Goal: Navigation & Orientation: Find specific page/section

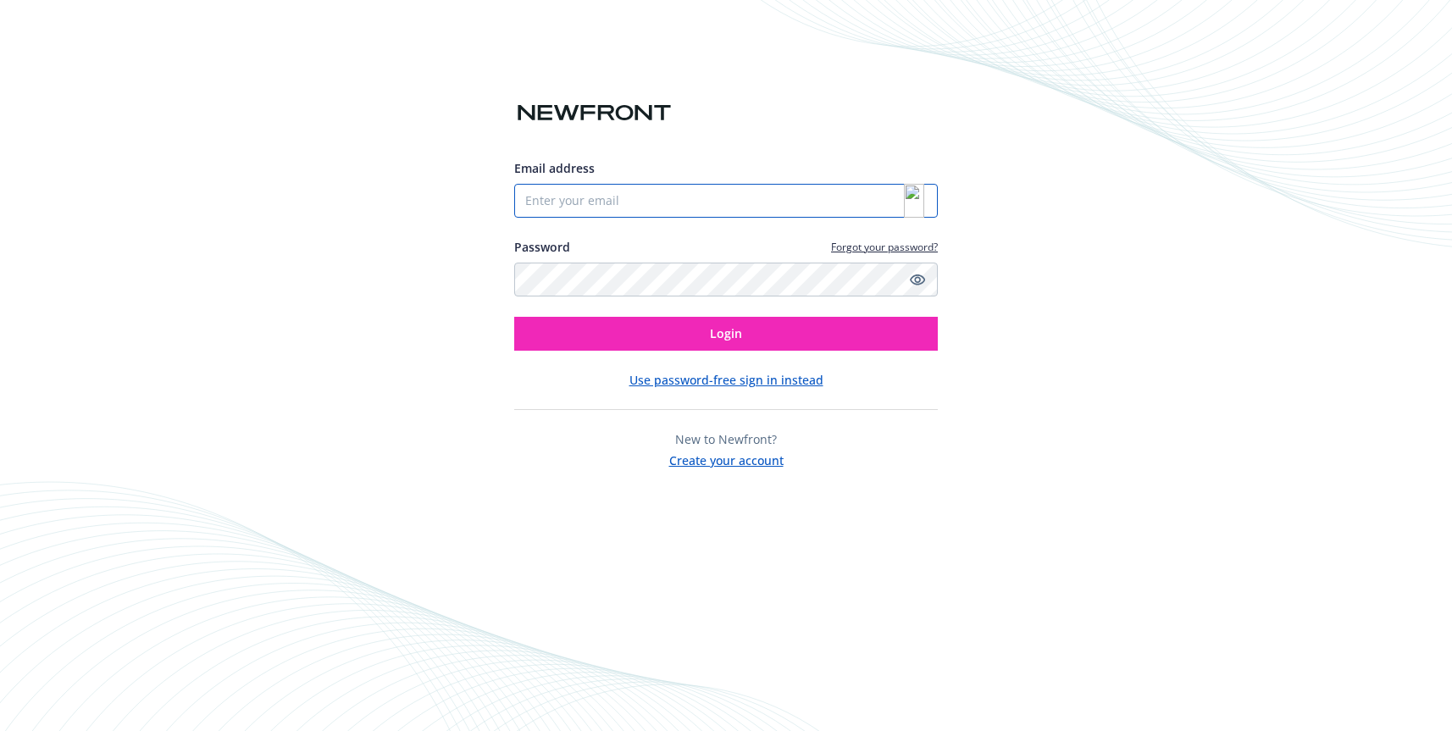
click at [908, 213] on div at bounding box center [726, 201] width 424 height 34
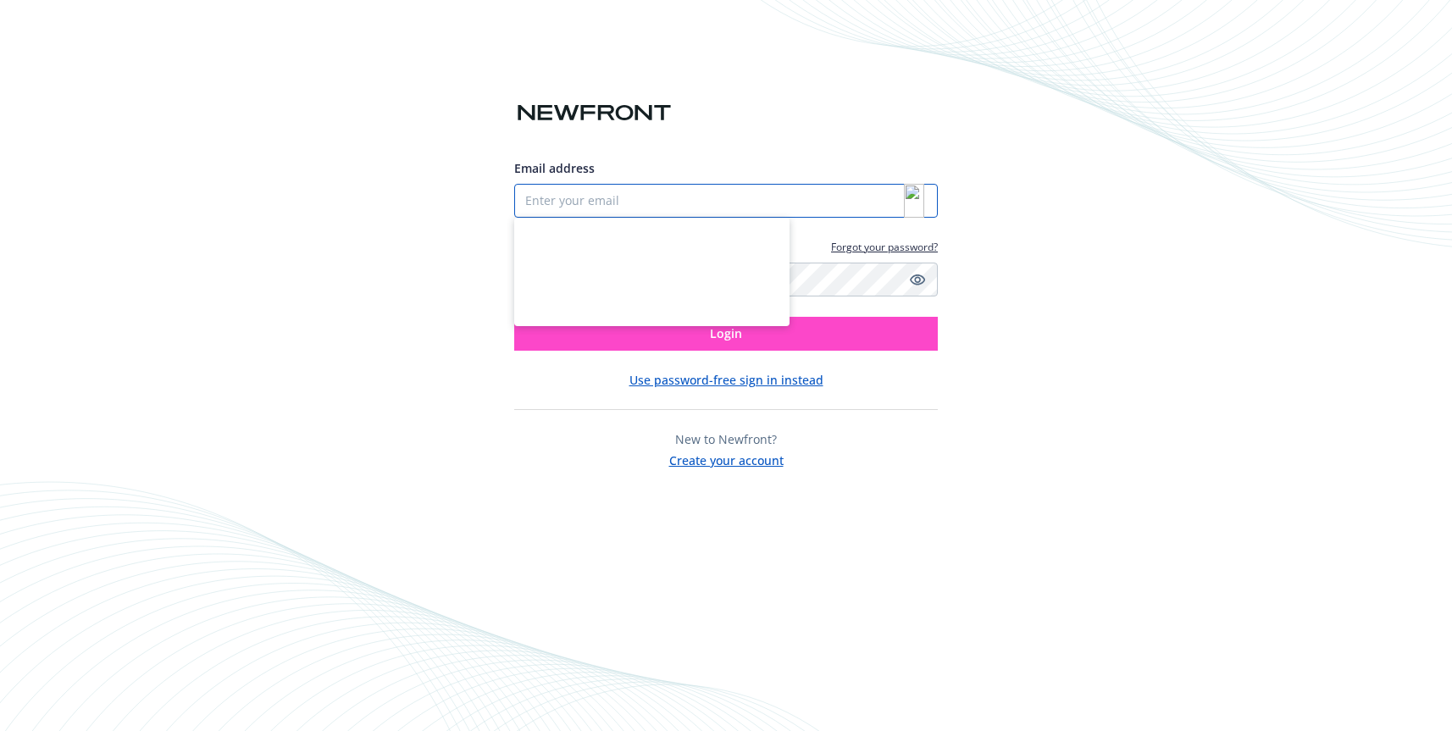
type input "[PERSON_NAME][EMAIL_ADDRESS][PERSON_NAME][DOMAIN_NAME]"
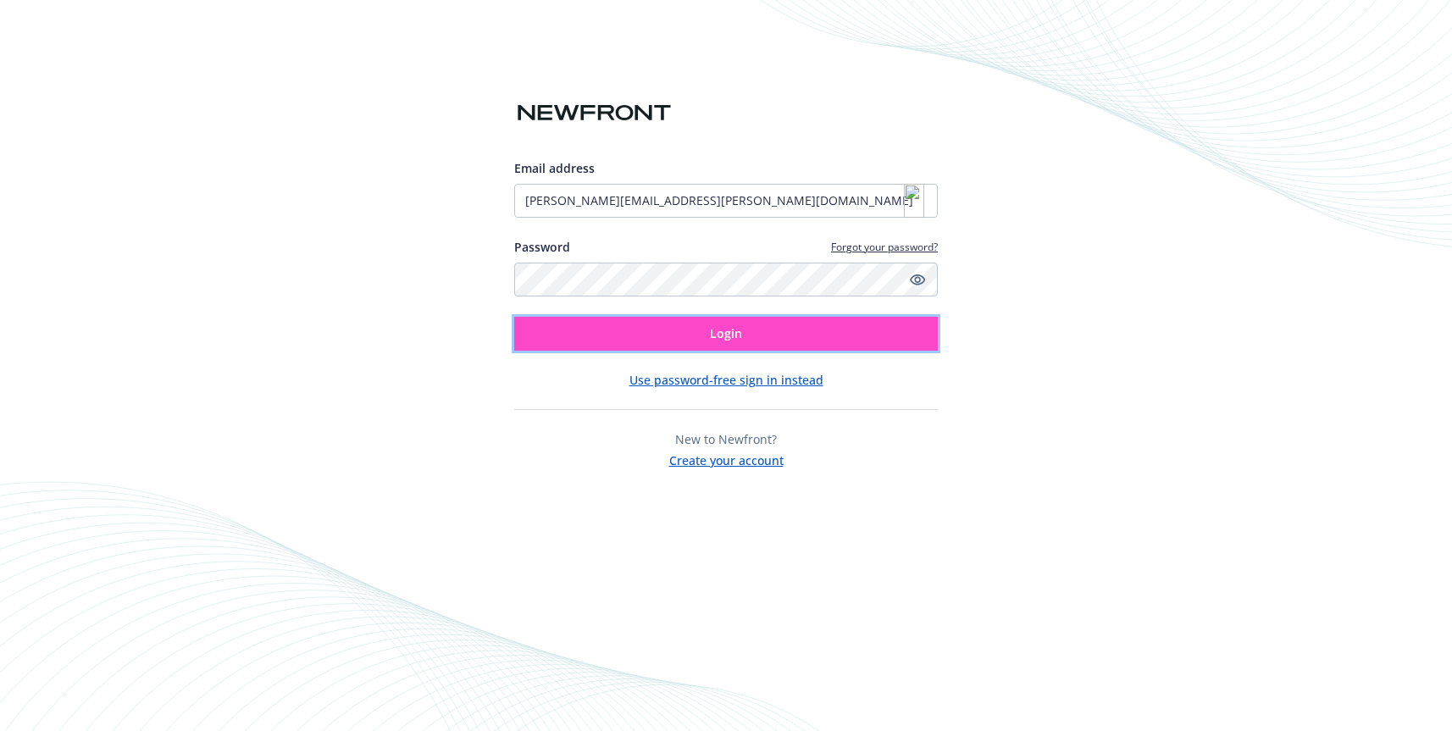
click at [640, 336] on button "Login" at bounding box center [726, 334] width 424 height 34
